Goal: Find specific page/section: Find specific page/section

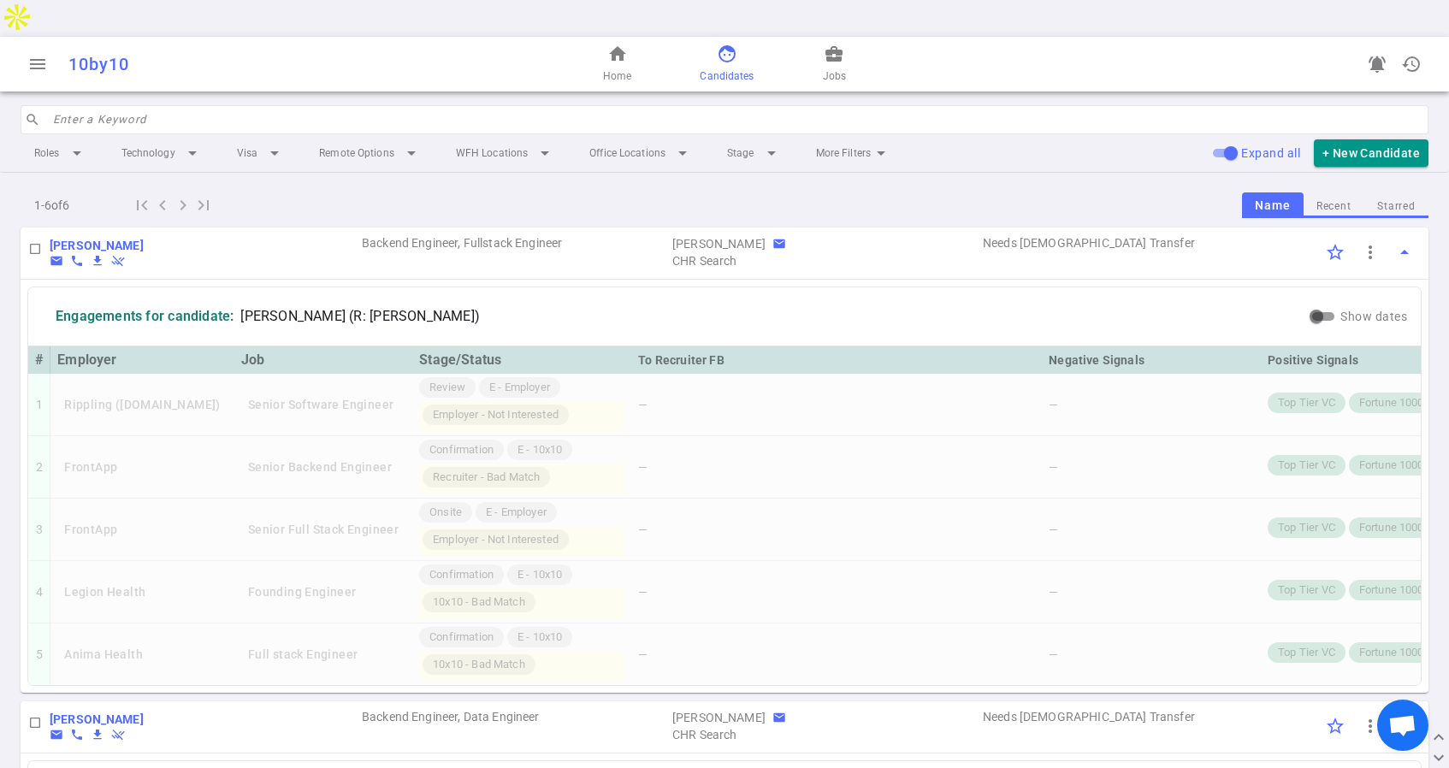
click at [295, 237] on div "[PERSON_NAME] email phone file_download remove_done SG" at bounding box center [205, 252] width 310 height 31
click at [619, 44] on span "home" at bounding box center [617, 54] width 21 height 21
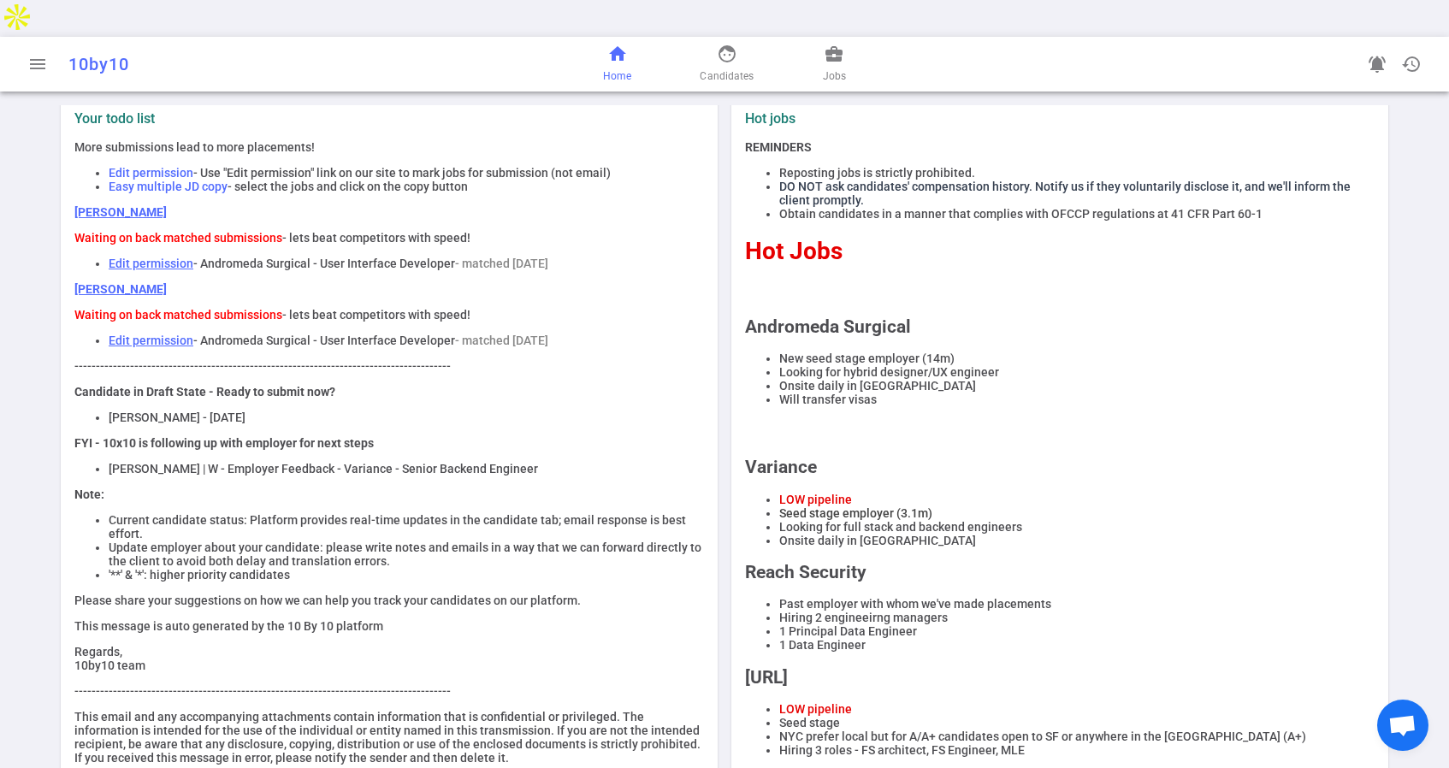
scroll to position [33, 0]
drag, startPoint x: 190, startPoint y: 383, endPoint x: 106, endPoint y: 388, distance: 84.0
click at [106, 410] on ul "[PERSON_NAME] - [DATE]" at bounding box center [388, 417] width 629 height 14
copy li "[PERSON_NAME]"
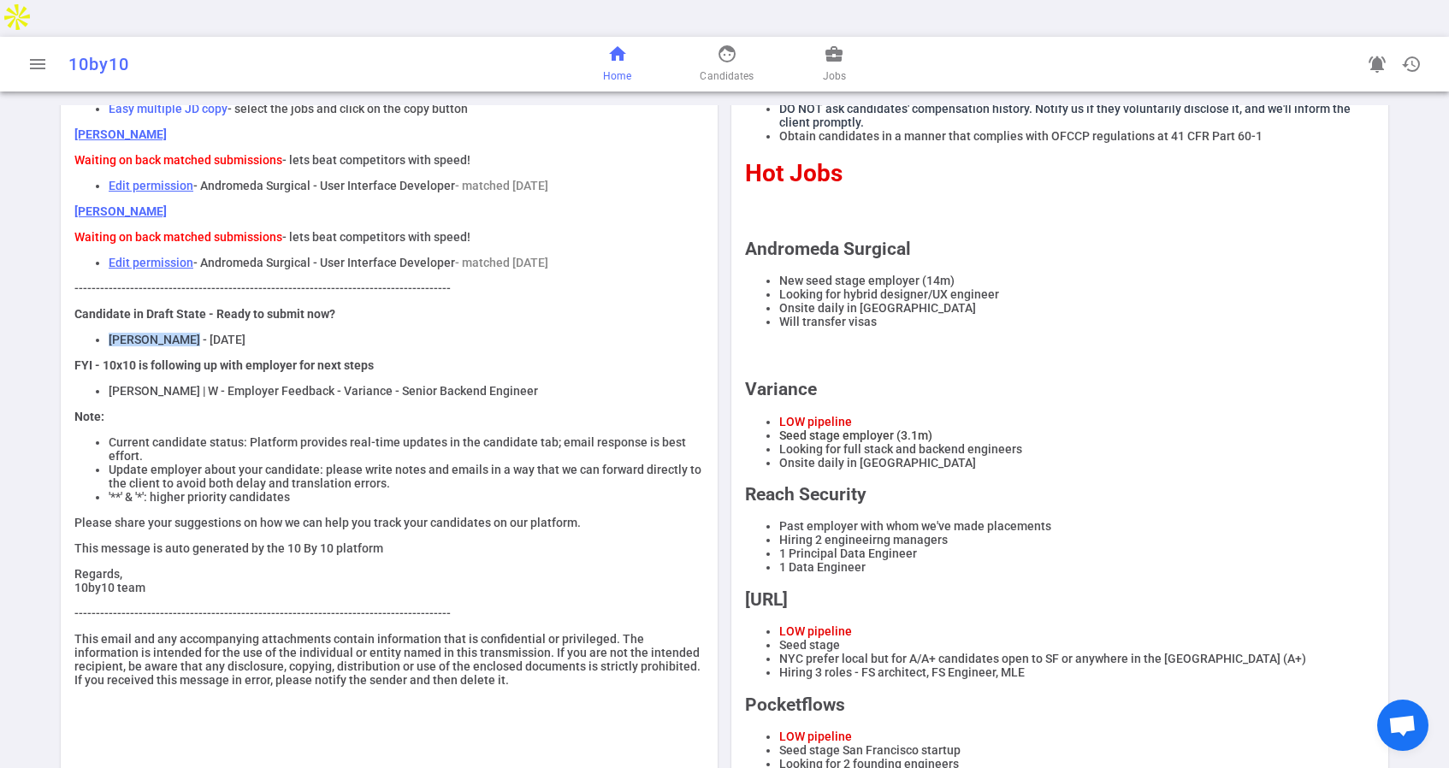
scroll to position [135, 0]
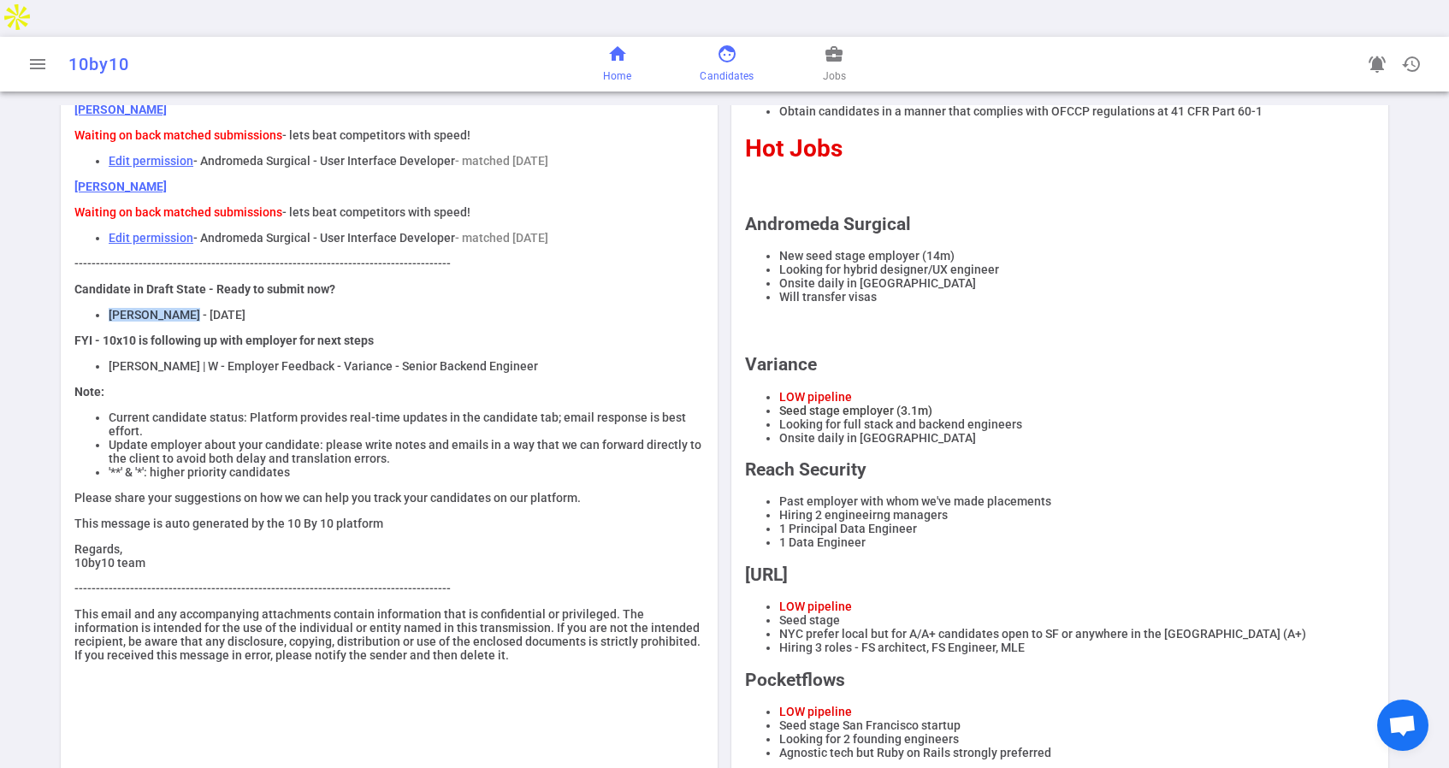
click at [706, 68] on span "Candidates" at bounding box center [727, 76] width 54 height 17
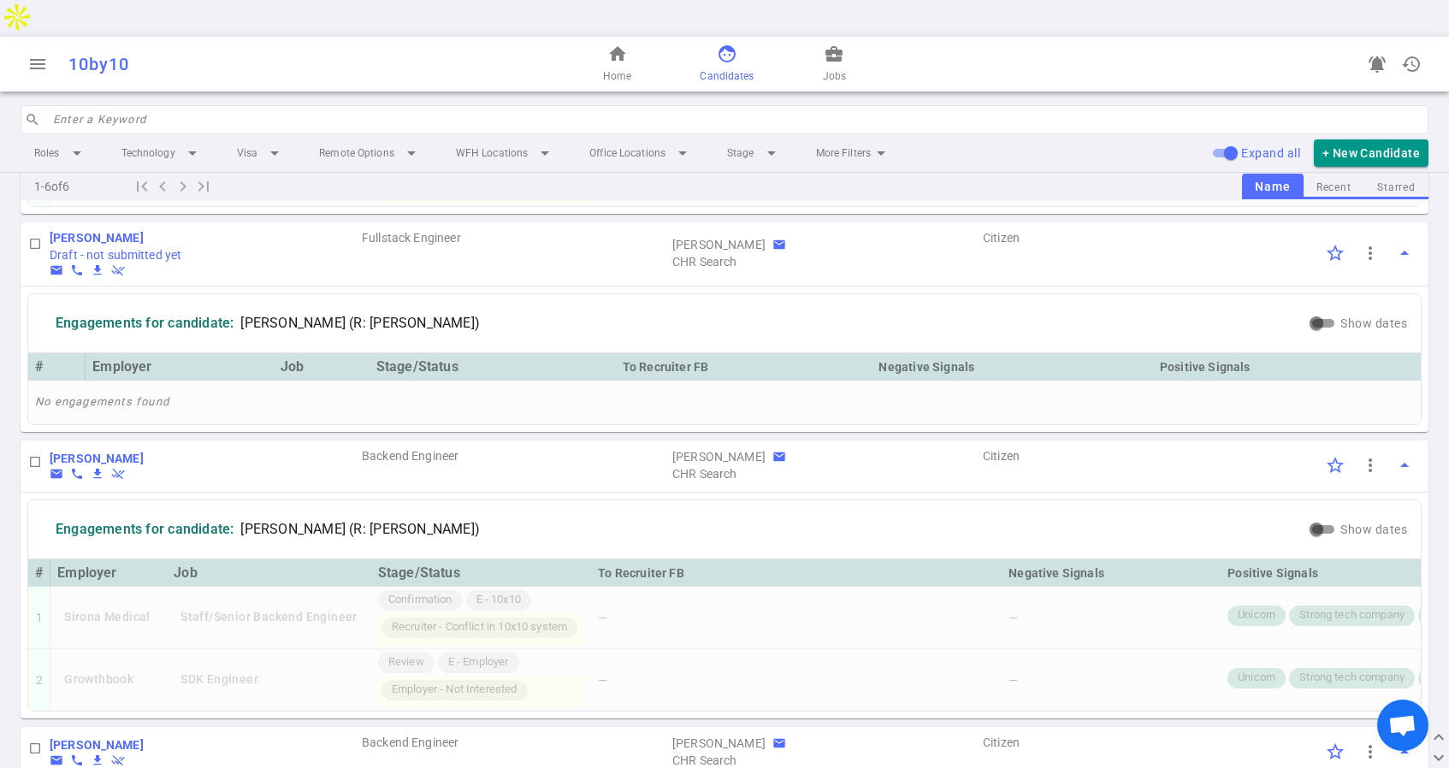
scroll to position [1081, 0]
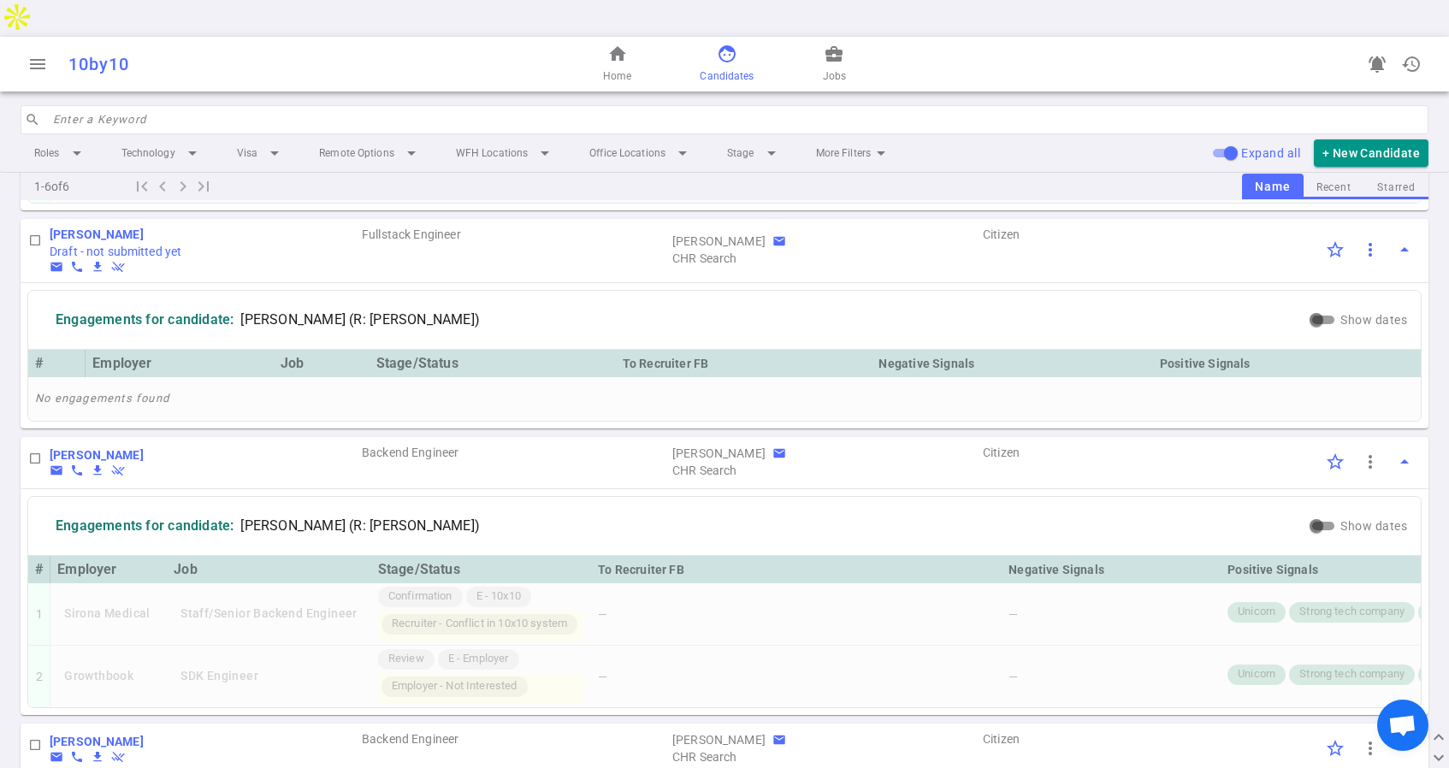
click at [1367, 239] on span "more_vert" at bounding box center [1370, 249] width 21 height 21
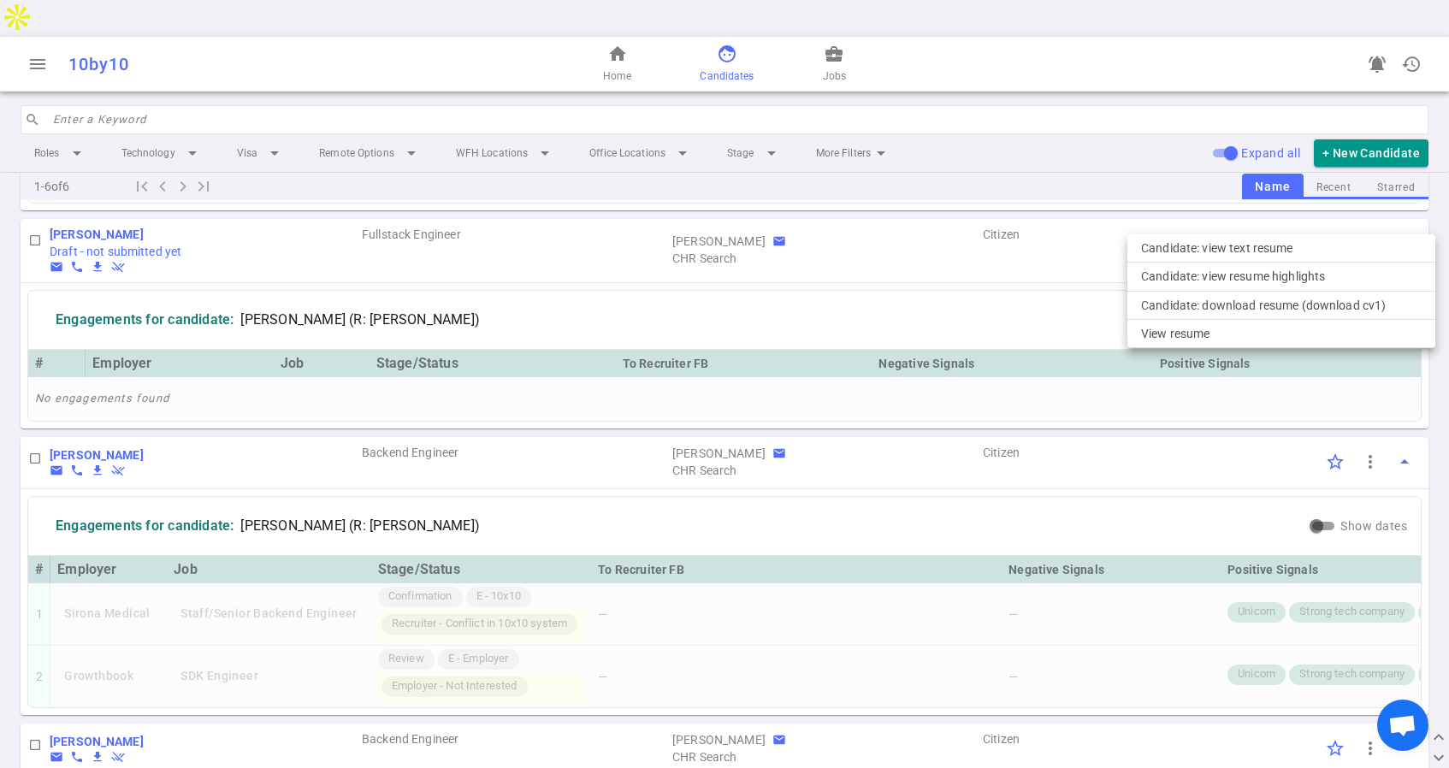
click at [1398, 210] on div at bounding box center [724, 384] width 1449 height 768
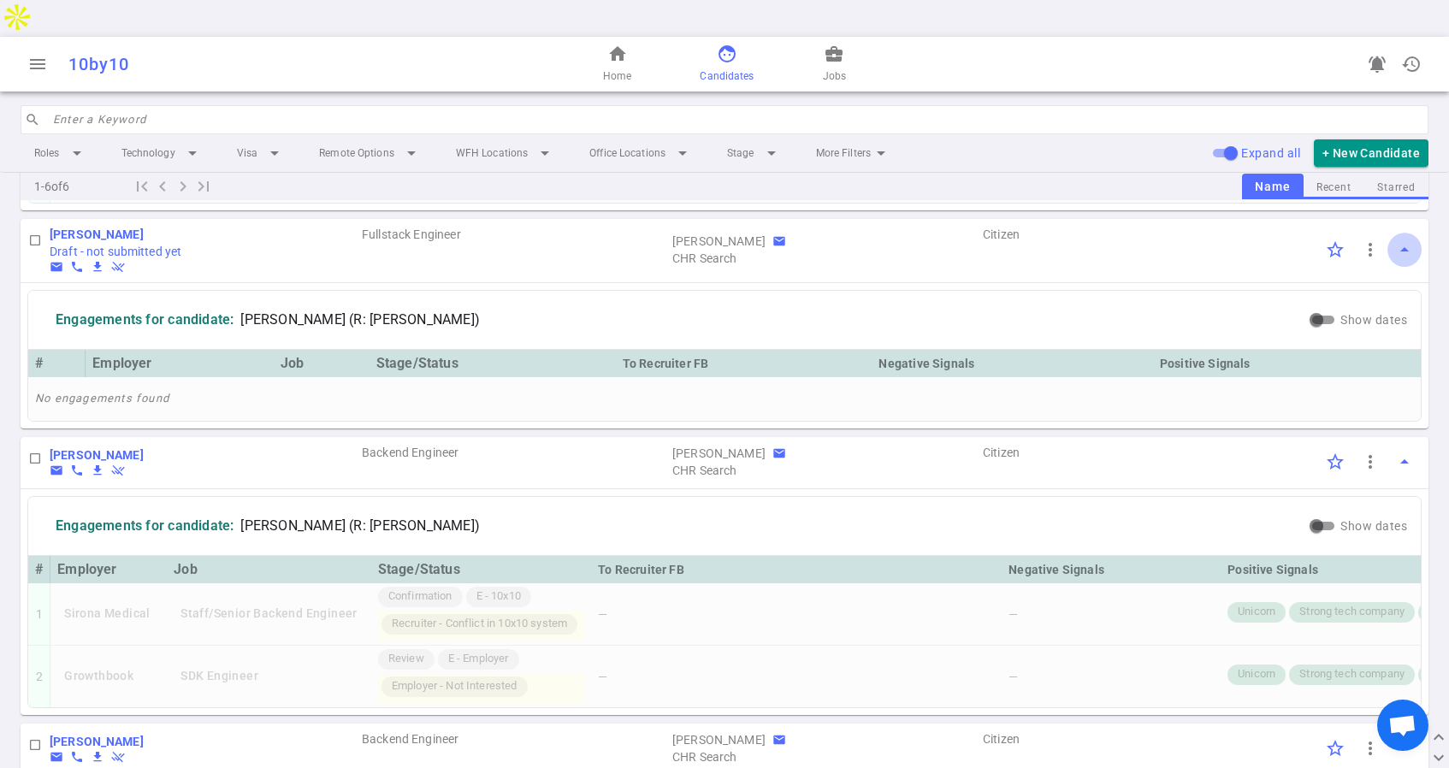
click at [1398, 239] on span "arrow_drop_up" at bounding box center [1404, 249] width 21 height 21
click at [1356, 233] on button "more_vert" at bounding box center [1370, 250] width 34 height 34
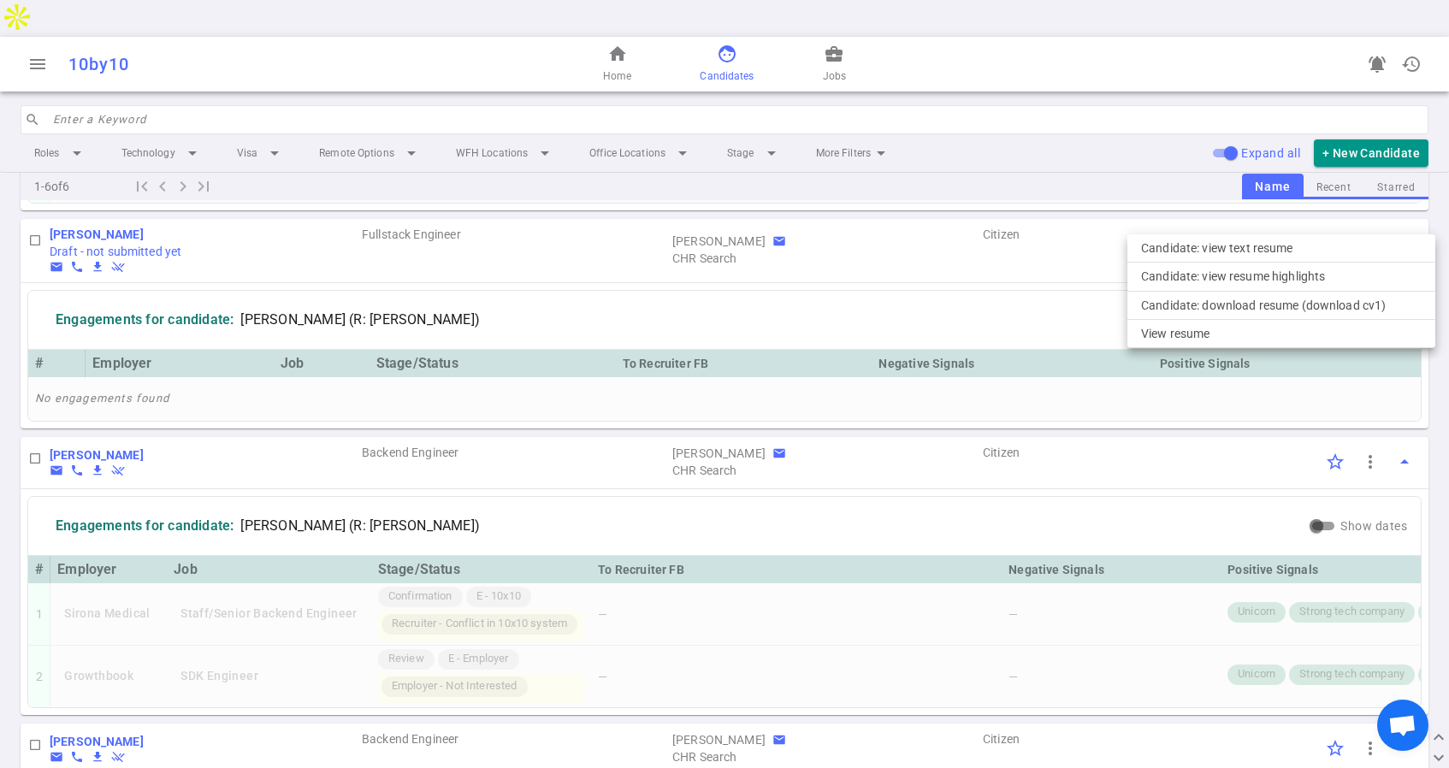
click at [1099, 215] on div at bounding box center [724, 384] width 1449 height 768
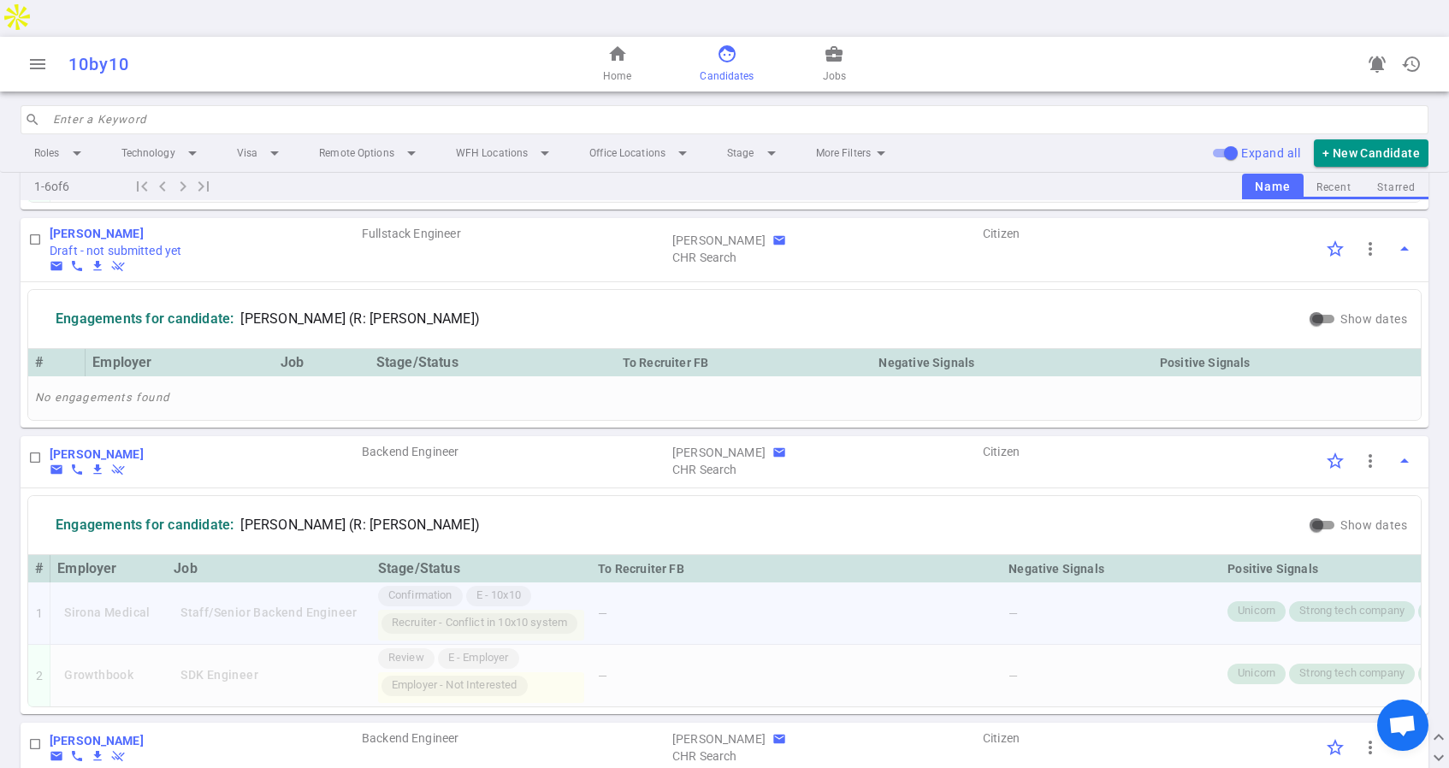
scroll to position [1472, 0]
